Goal: Task Accomplishment & Management: Use online tool/utility

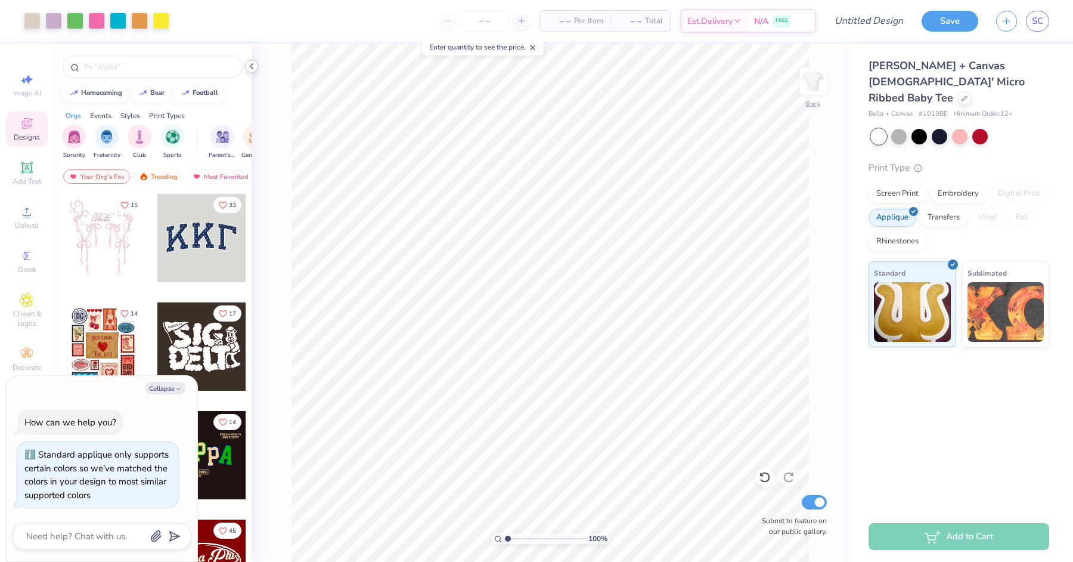
click at [250, 66] on icon at bounding box center [252, 66] width 10 height 10
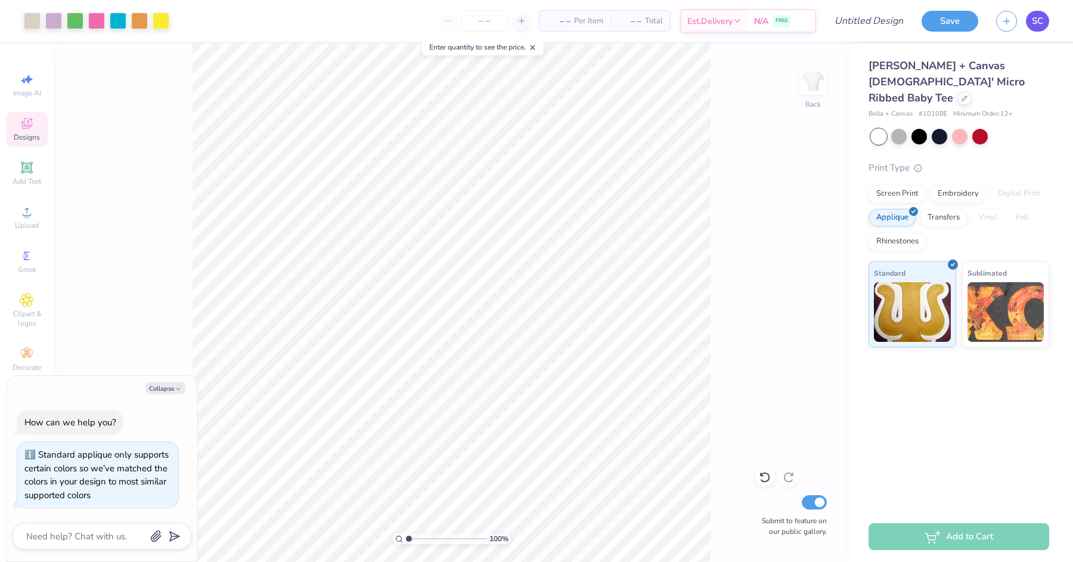
click at [1035, 27] on span "SC" at bounding box center [1037, 21] width 11 height 14
type textarea "x"
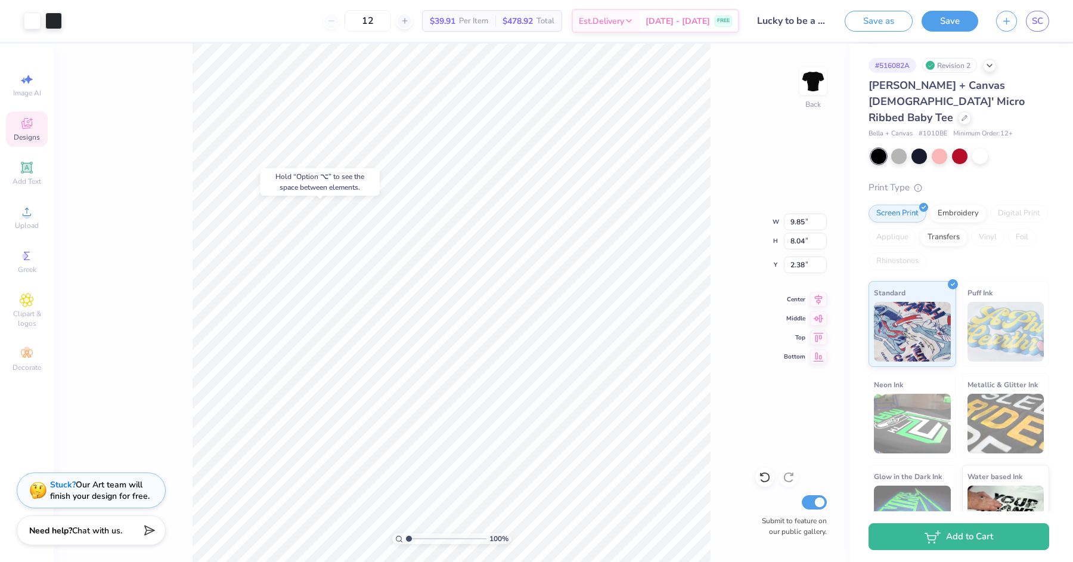
type input "2.39"
type input "4.94"
type input "5.03"
type input "3.53"
click at [39, 23] on div at bounding box center [32, 19] width 17 height 17
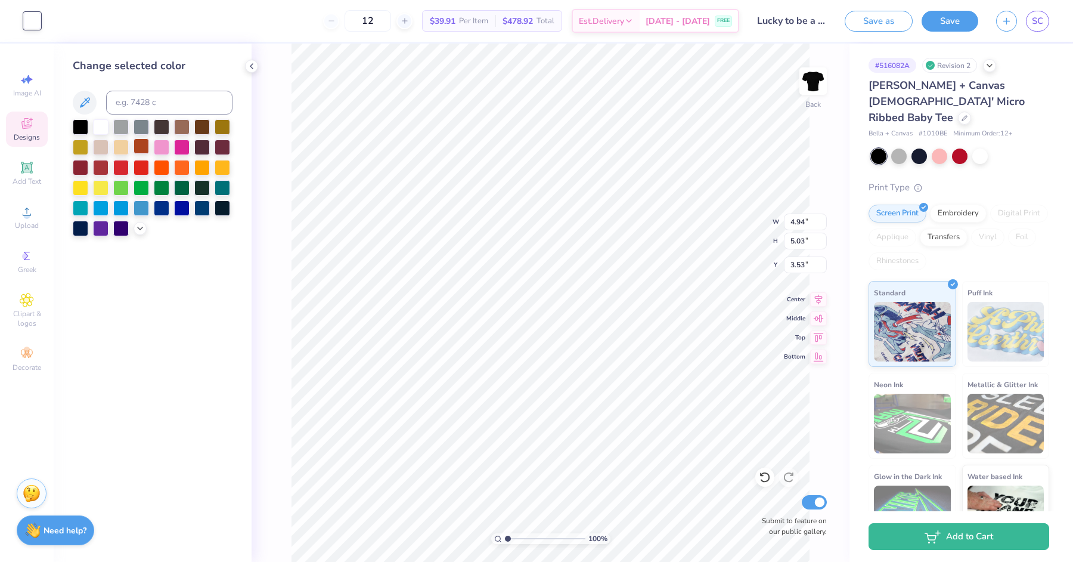
click at [139, 148] on div at bounding box center [142, 146] width 16 height 16
click at [120, 166] on div at bounding box center [121, 167] width 16 height 16
click at [162, 204] on div at bounding box center [162, 207] width 16 height 16
click at [181, 210] on div at bounding box center [182, 207] width 16 height 16
click at [101, 224] on div at bounding box center [101, 227] width 16 height 16
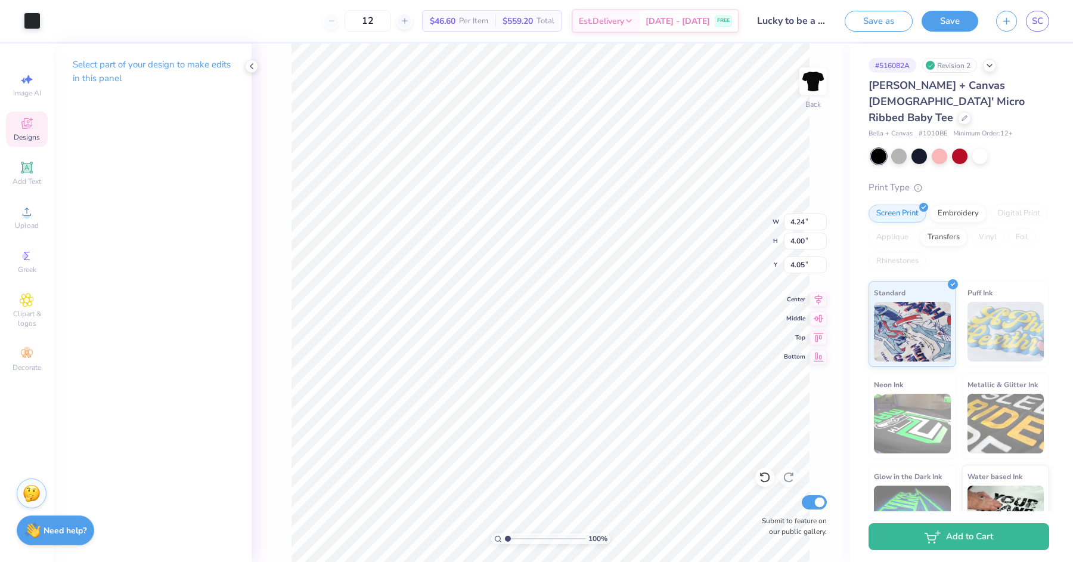
type input "4.94"
type input "5.03"
type input "3.53"
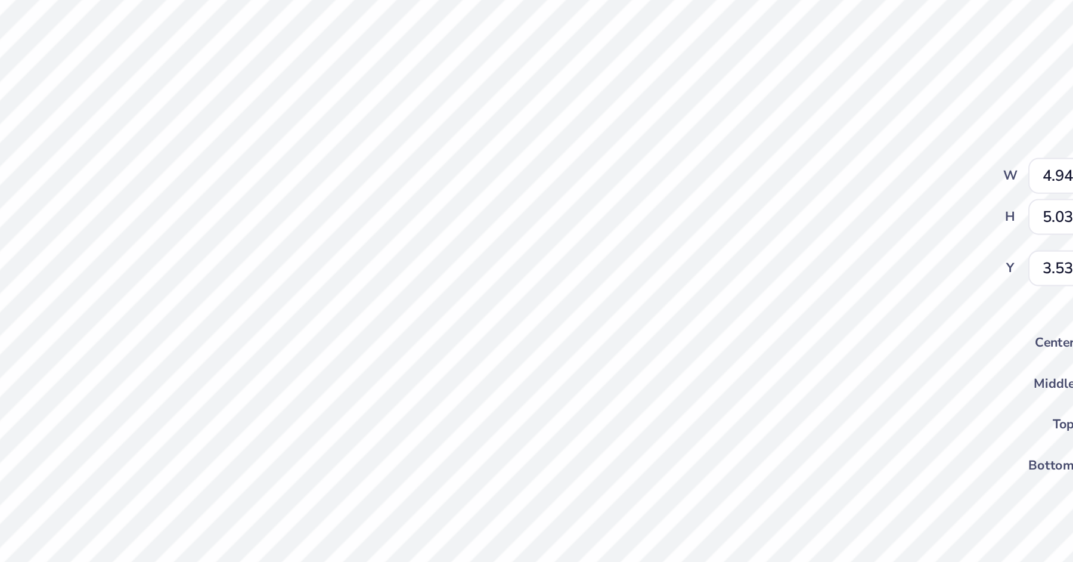
type input "4.24"
type input "4.00"
type input "4.05"
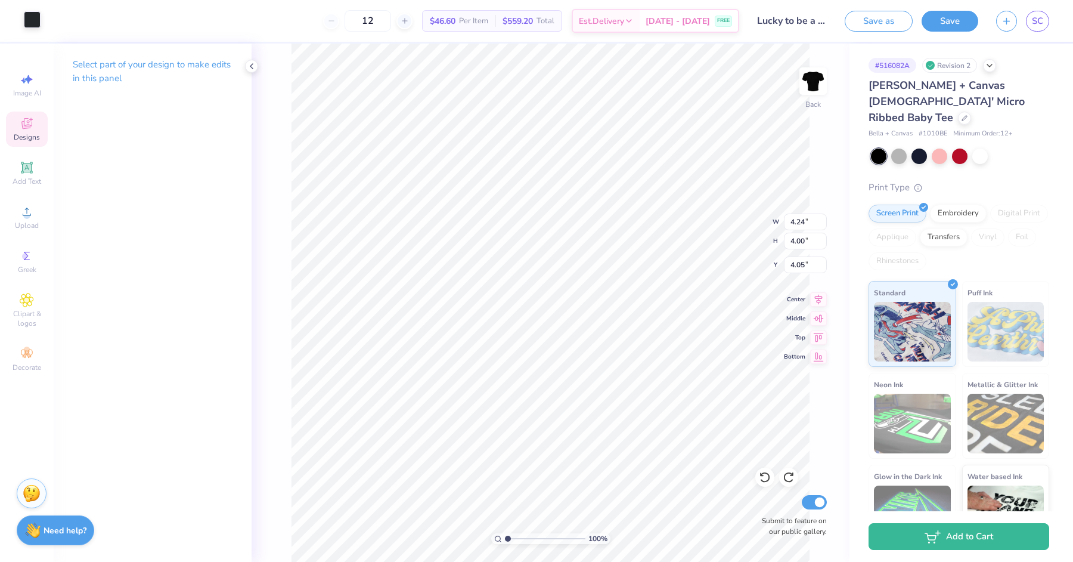
click at [38, 18] on div at bounding box center [32, 19] width 17 height 17
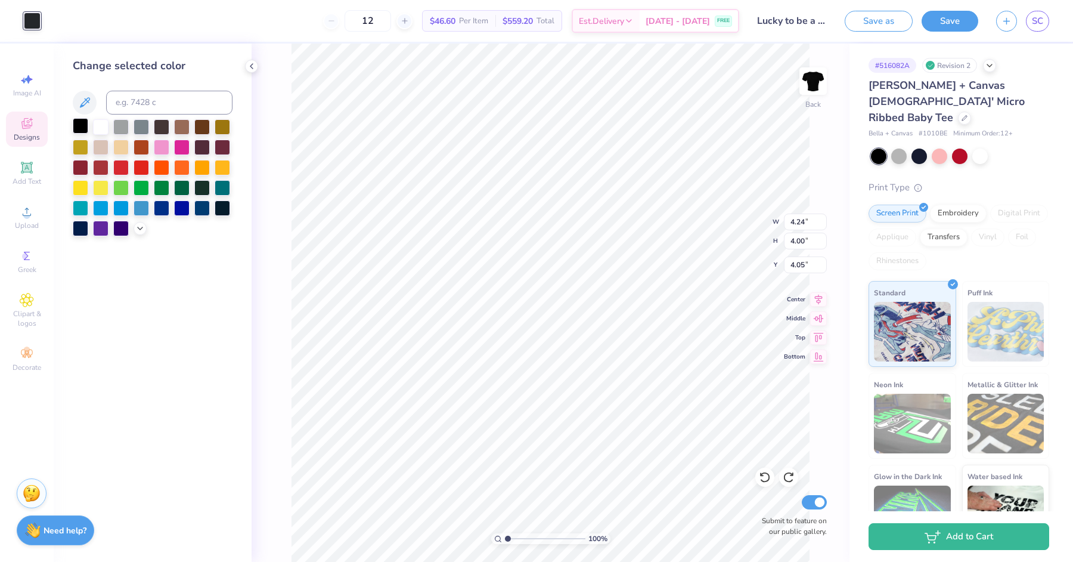
click at [76, 123] on div at bounding box center [81, 126] width 16 height 16
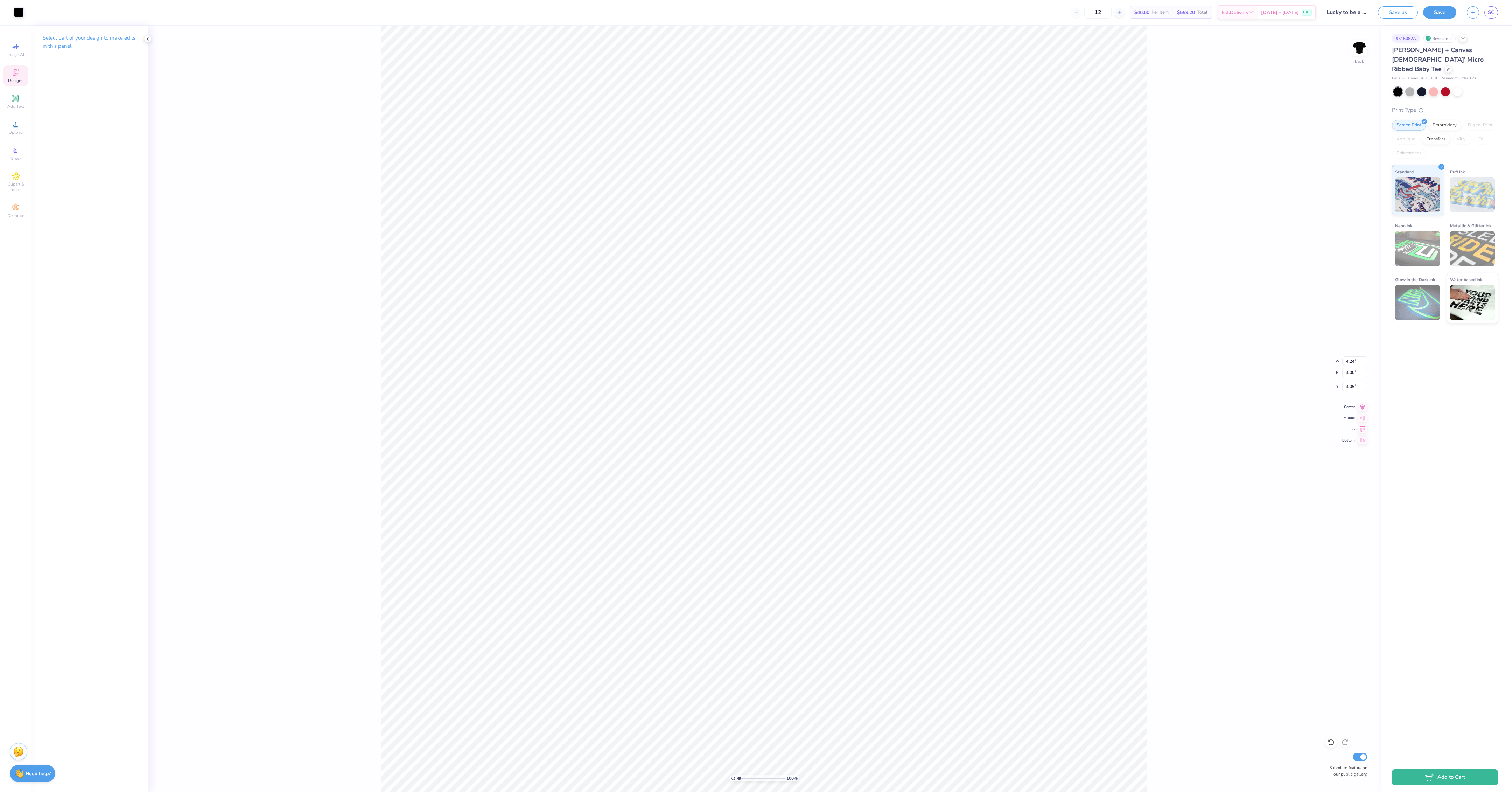
type input "4.94"
type input "5.03"
type input "3.53"
click at [17, 8] on div at bounding box center [19, 11] width 10 height 10
click at [69, 95] on div at bounding box center [71, 98] width 9 height 9
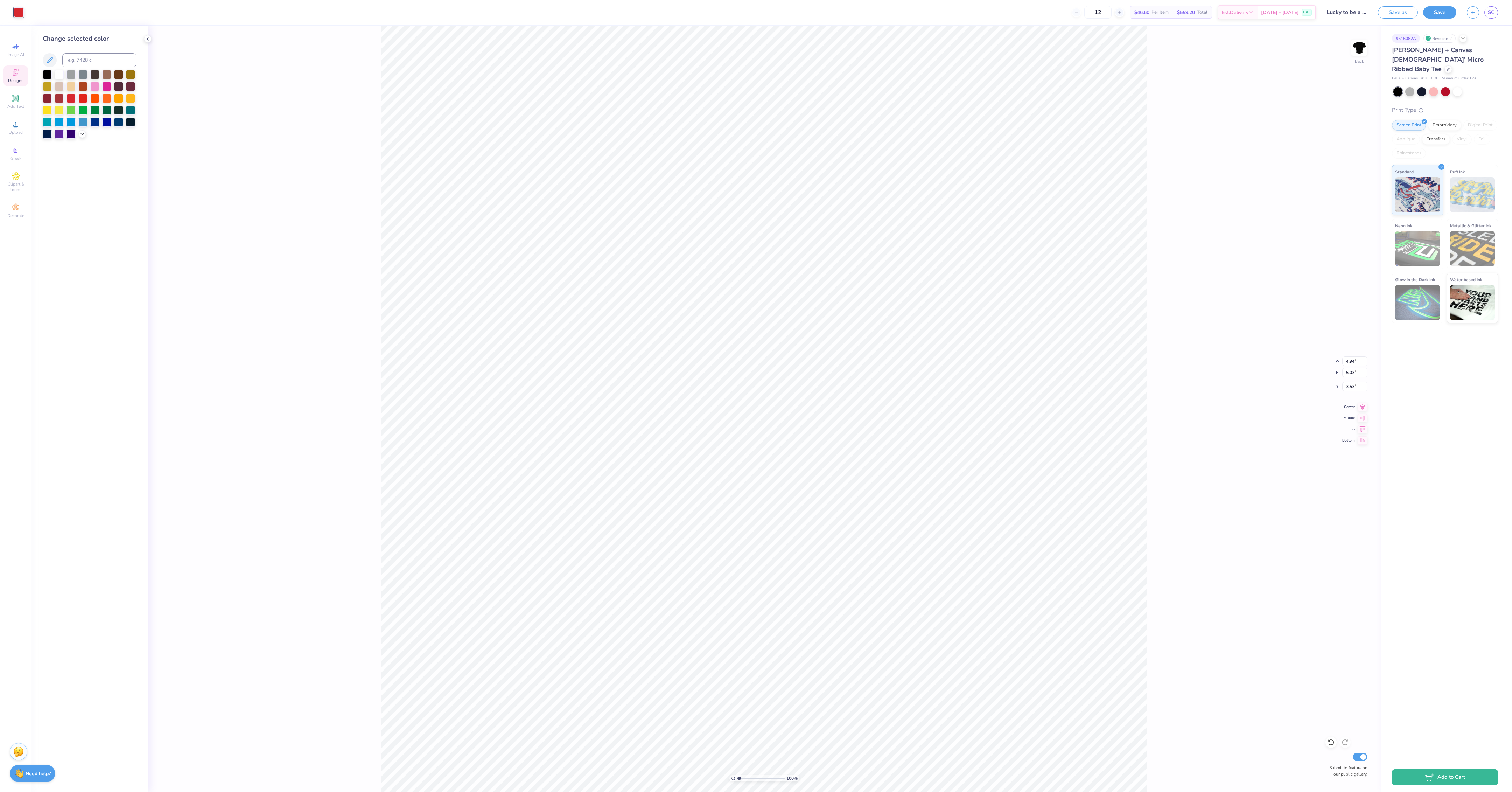
click at [275, 329] on div "100 % Back W 4.94 4.94 " H 5.03 5.03 " Y 3.53 3.53 " Center Middle Top Bottom S…" at bounding box center [764, 409] width 1233 height 766
click at [55, 12] on div "12 $46.60 Per Item $559.20 Total Est. Delivery Sep 19 - 22 FREE" at bounding box center [685, 12] width 1262 height 25
click at [41, 7] on div at bounding box center [44, 11] width 10 height 10
click at [106, 85] on div at bounding box center [107, 86] width 9 height 9
click at [259, 226] on div "100 % Back Submit to feature on our public gallery." at bounding box center [764, 409] width 1233 height 766
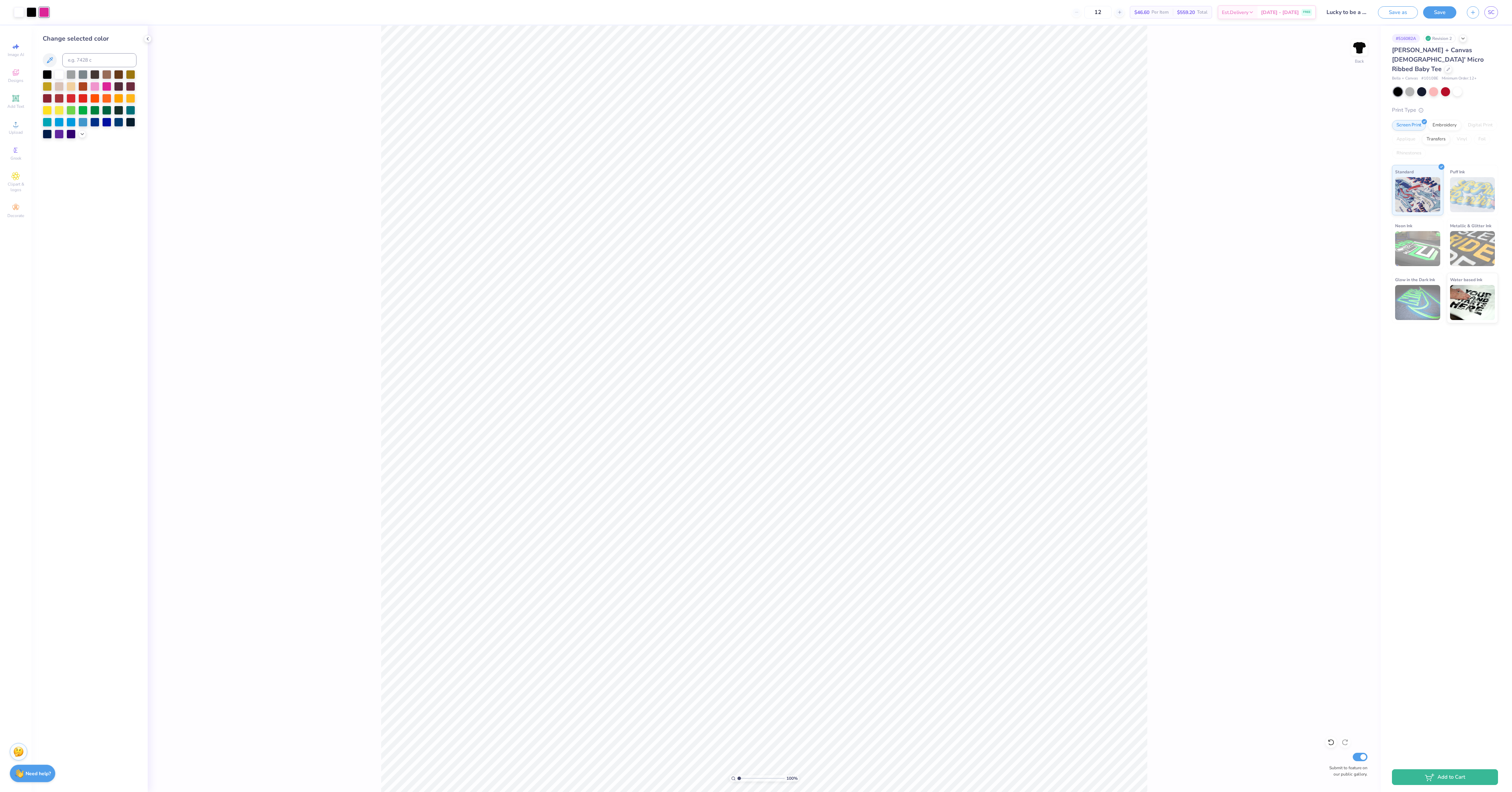
click at [374, 99] on div "100 % Back Submit to feature on our public gallery." at bounding box center [764, 409] width 1233 height 766
